Goal: Navigation & Orientation: Understand site structure

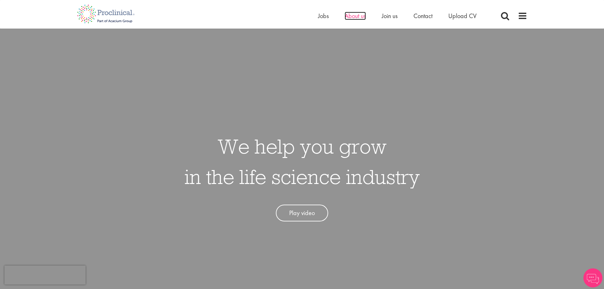
click at [354, 16] on span "About us" at bounding box center [355, 16] width 21 height 8
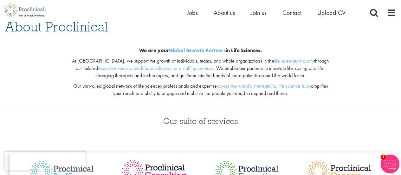
scroll to position [49, 0]
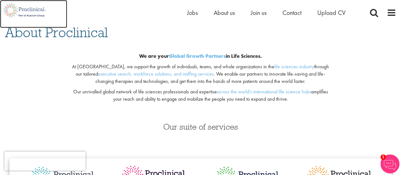
click at [28, 11] on img at bounding box center [25, 10] width 50 height 21
